Goal: Information Seeking & Learning: Learn about a topic

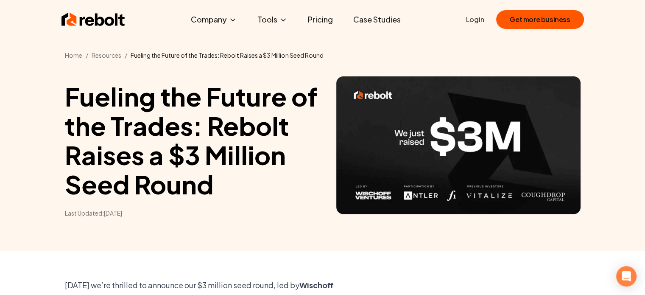
click at [363, 21] on link "Case Studies" at bounding box center [376, 19] width 61 height 17
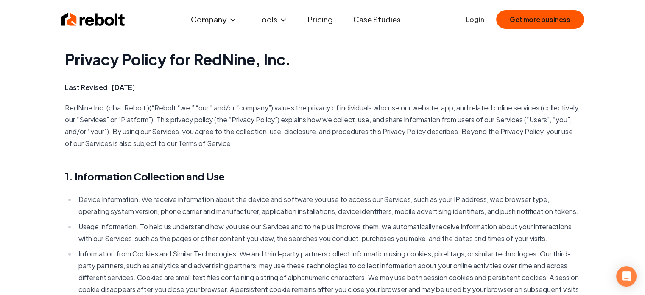
scroll to position [258, 0]
